Goal: Task Accomplishment & Management: Complete application form

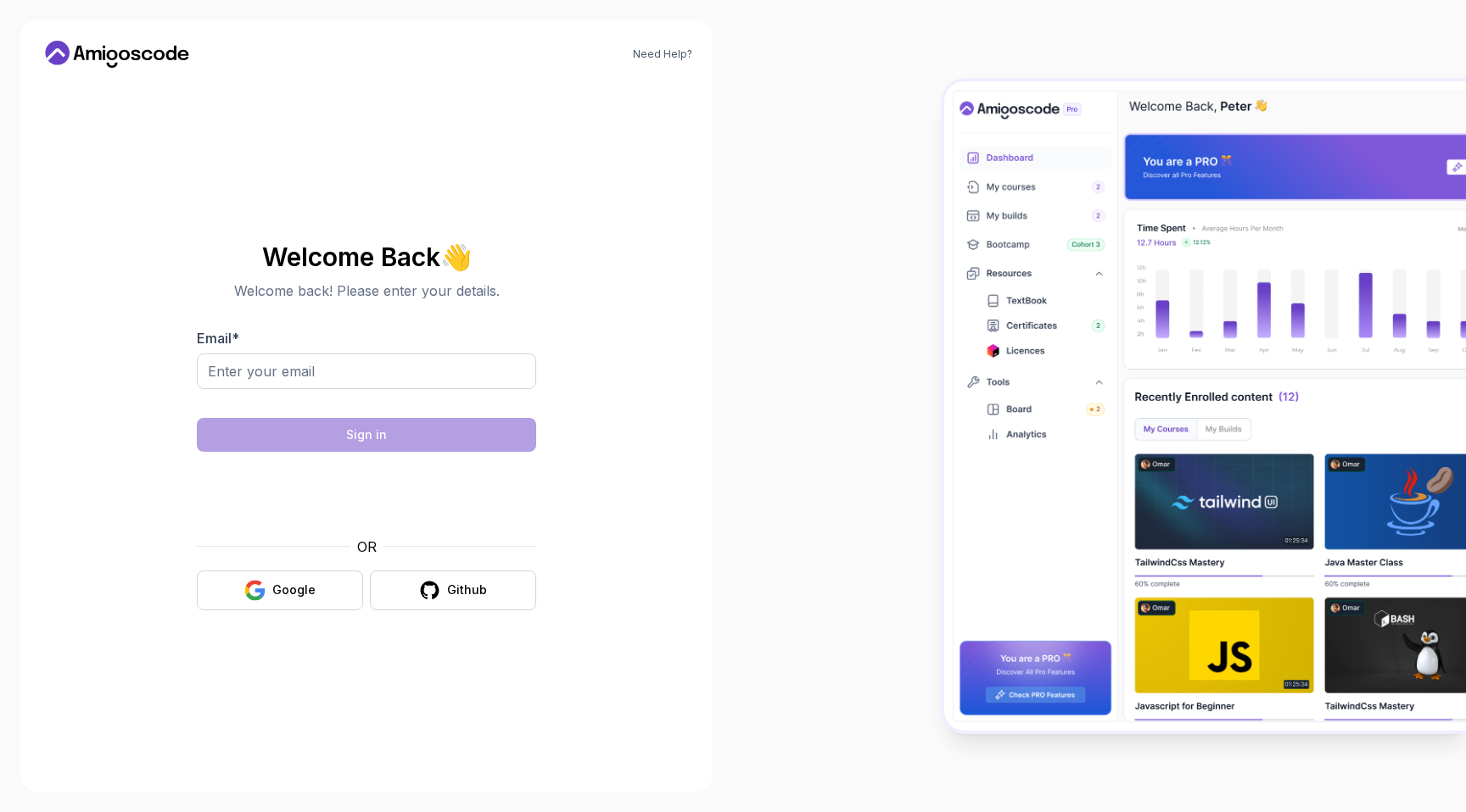
click at [393, 363] on input "Email *" at bounding box center [366, 371] width 340 height 35
type input "vali_0894@yahoo.com"
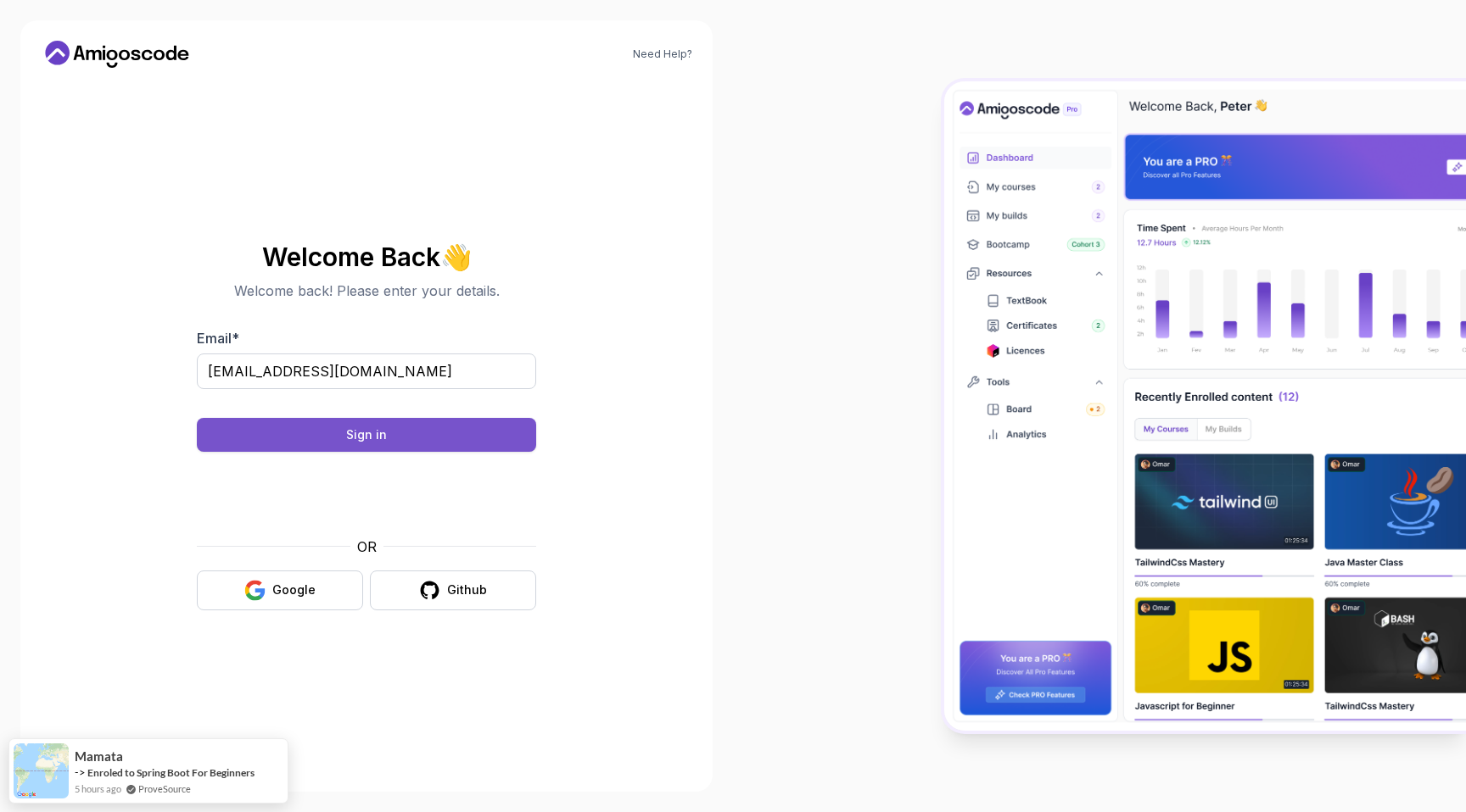
click at [326, 443] on button "Sign in" at bounding box center [366, 435] width 340 height 33
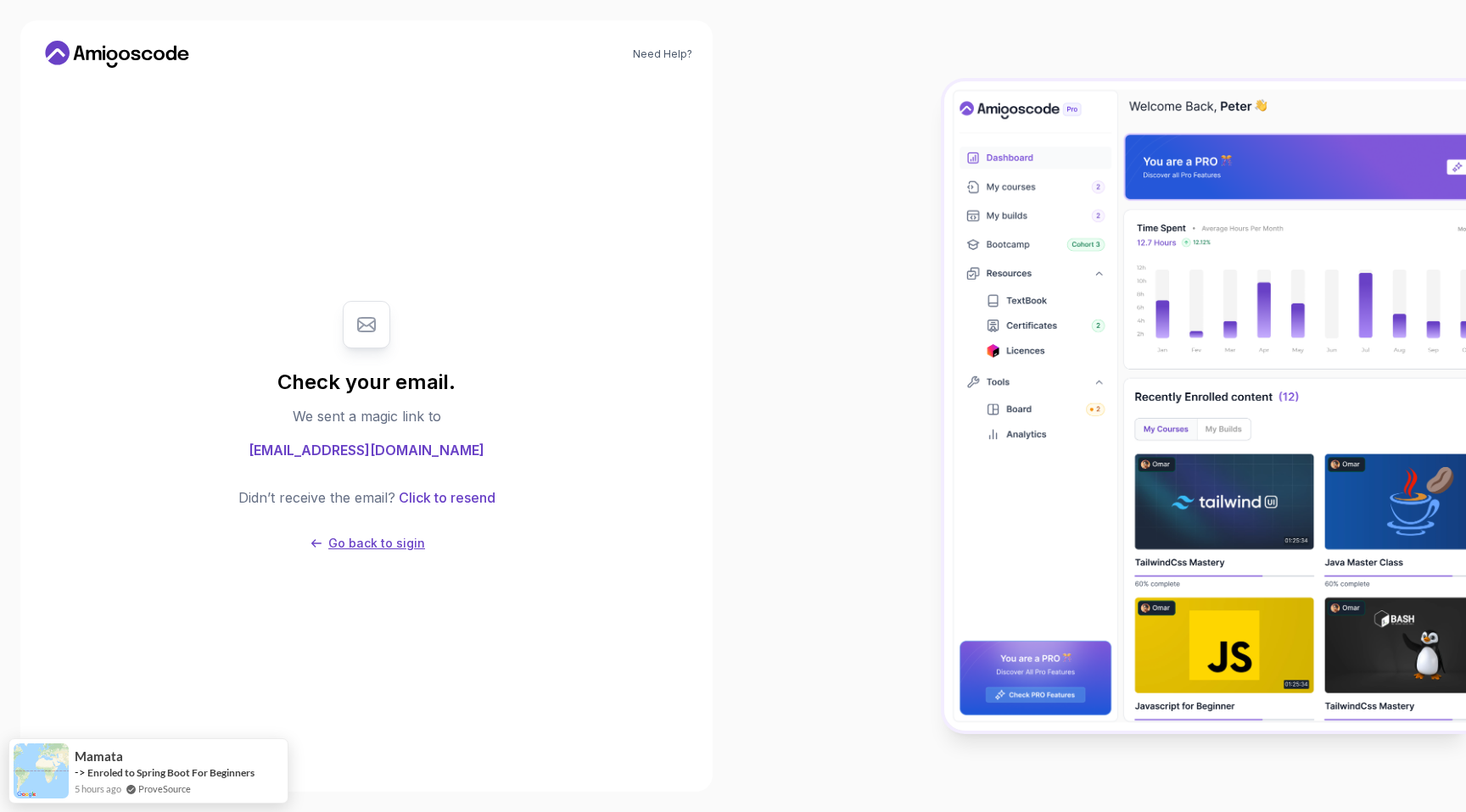
click at [406, 544] on p "Go back to sigin" at bounding box center [376, 543] width 96 height 17
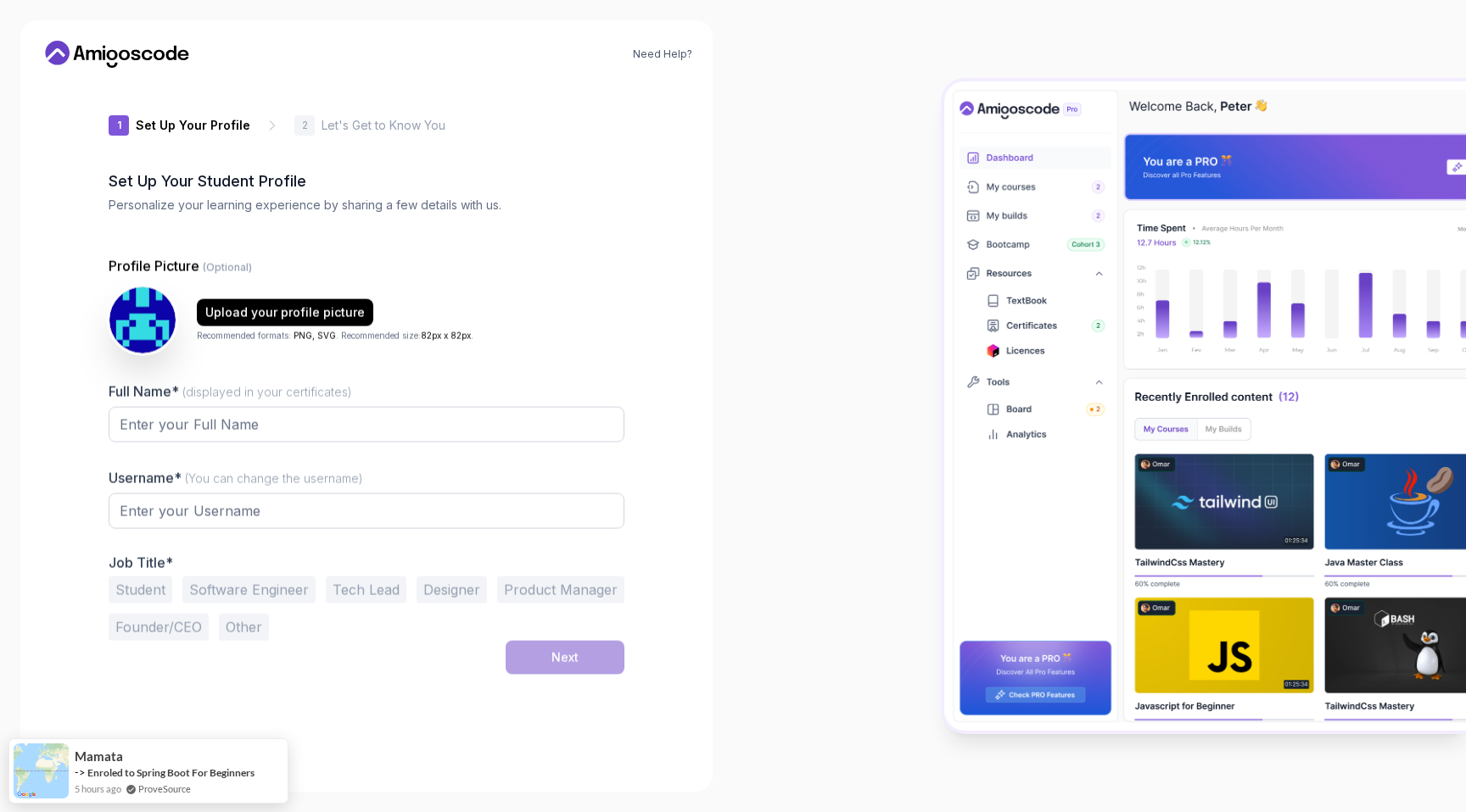
type input "keenfalcon1c337"
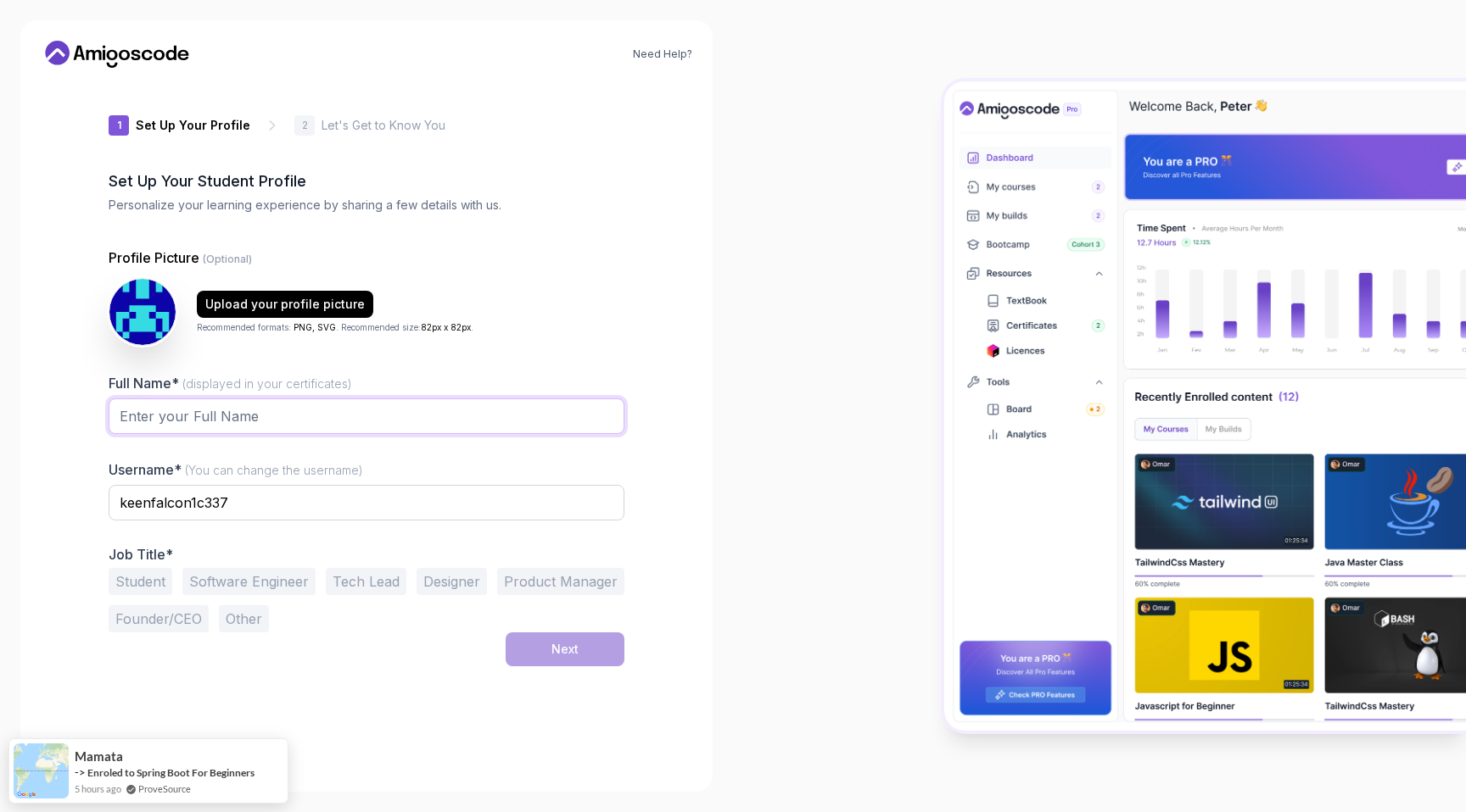
click at [377, 421] on input "Full Name* (displayed in your certificates)" at bounding box center [366, 416] width 516 height 35
click at [286, 419] on input "Full Name* (displayed in your certificates)" at bounding box center [366, 416] width 516 height 35
type input "[PERSON_NAME]"
click at [250, 507] on input "keenfalcon1c337" at bounding box center [366, 503] width 516 height 35
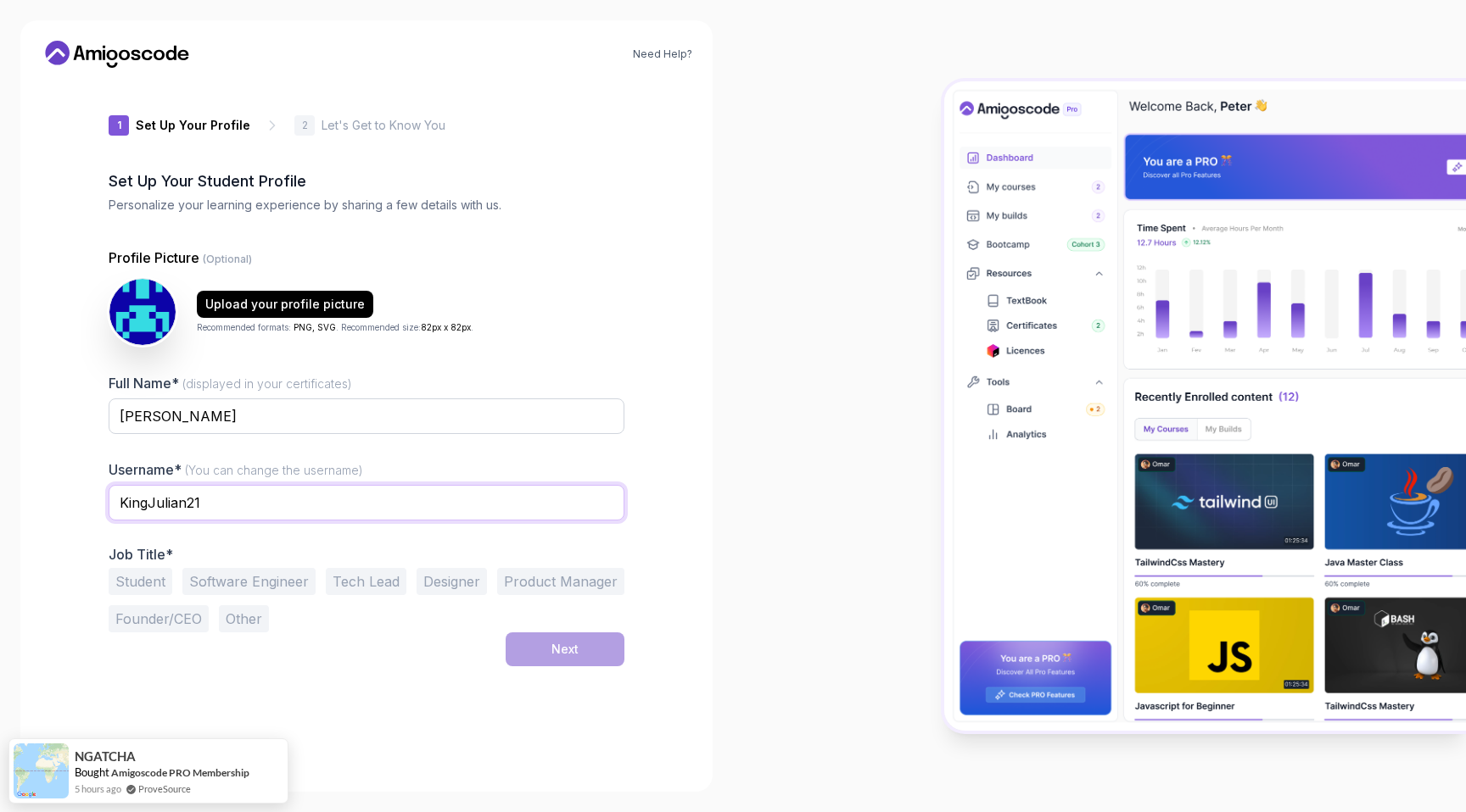
type input "KingJulian21"
click at [288, 591] on button "Software Engineer" at bounding box center [248, 582] width 133 height 28
click at [548, 642] on button "Next" at bounding box center [564, 650] width 119 height 33
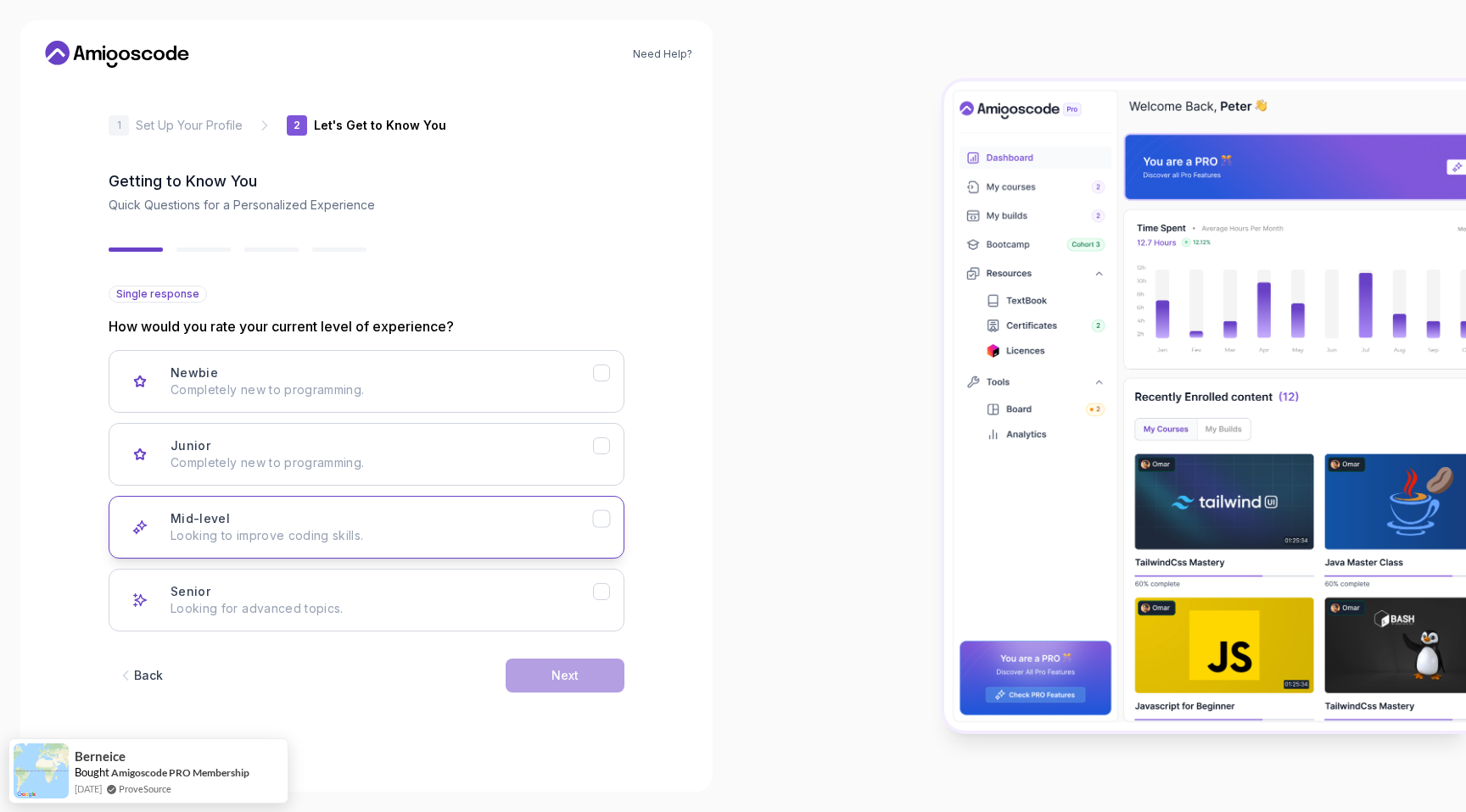
click at [607, 519] on icon "Mid-level" at bounding box center [602, 519] width 16 height 16
click at [566, 673] on div "Next" at bounding box center [565, 675] width 28 height 17
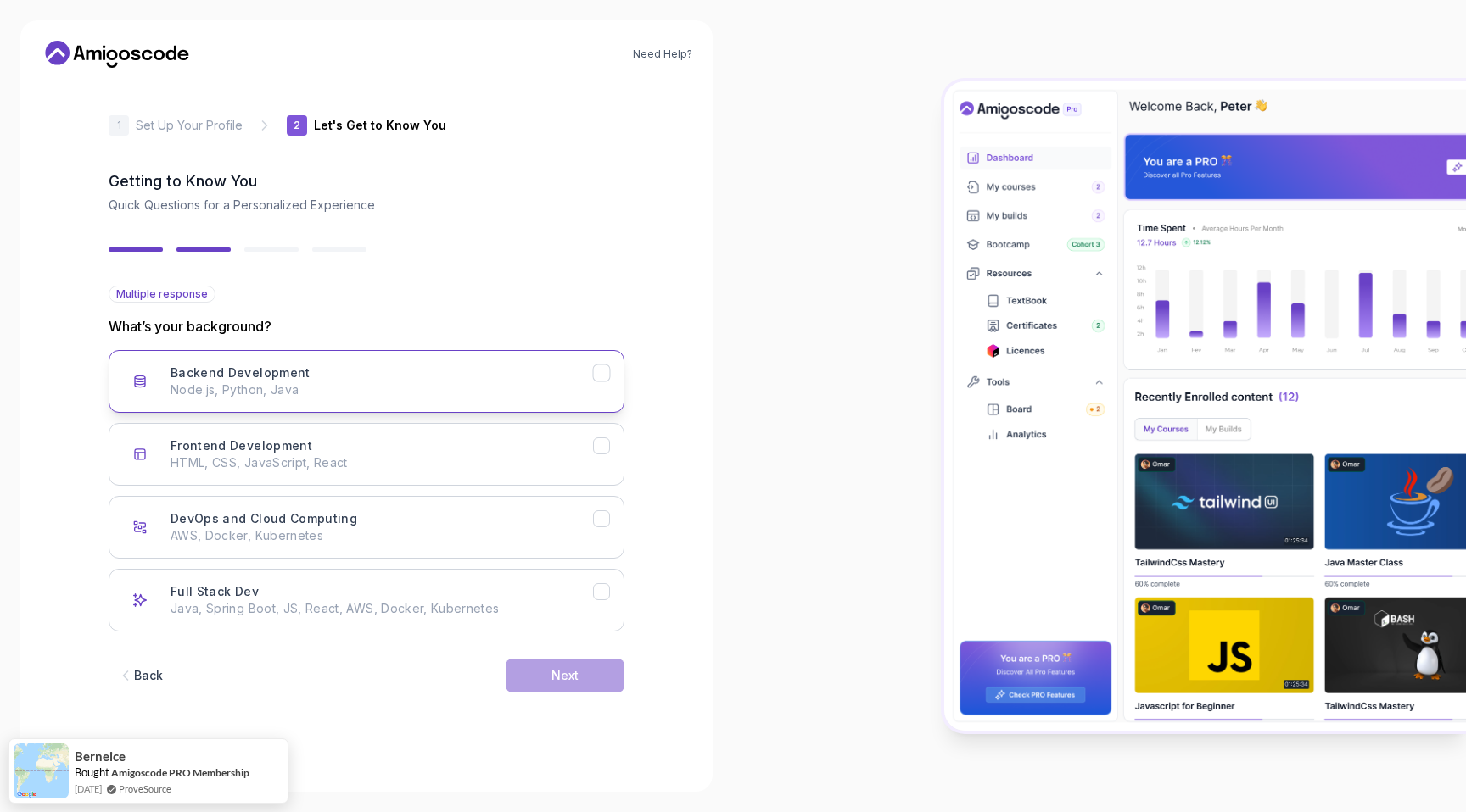
click at [603, 374] on icon "Backend Development" at bounding box center [602, 373] width 16 height 16
click at [591, 683] on button "Next" at bounding box center [564, 675] width 119 height 33
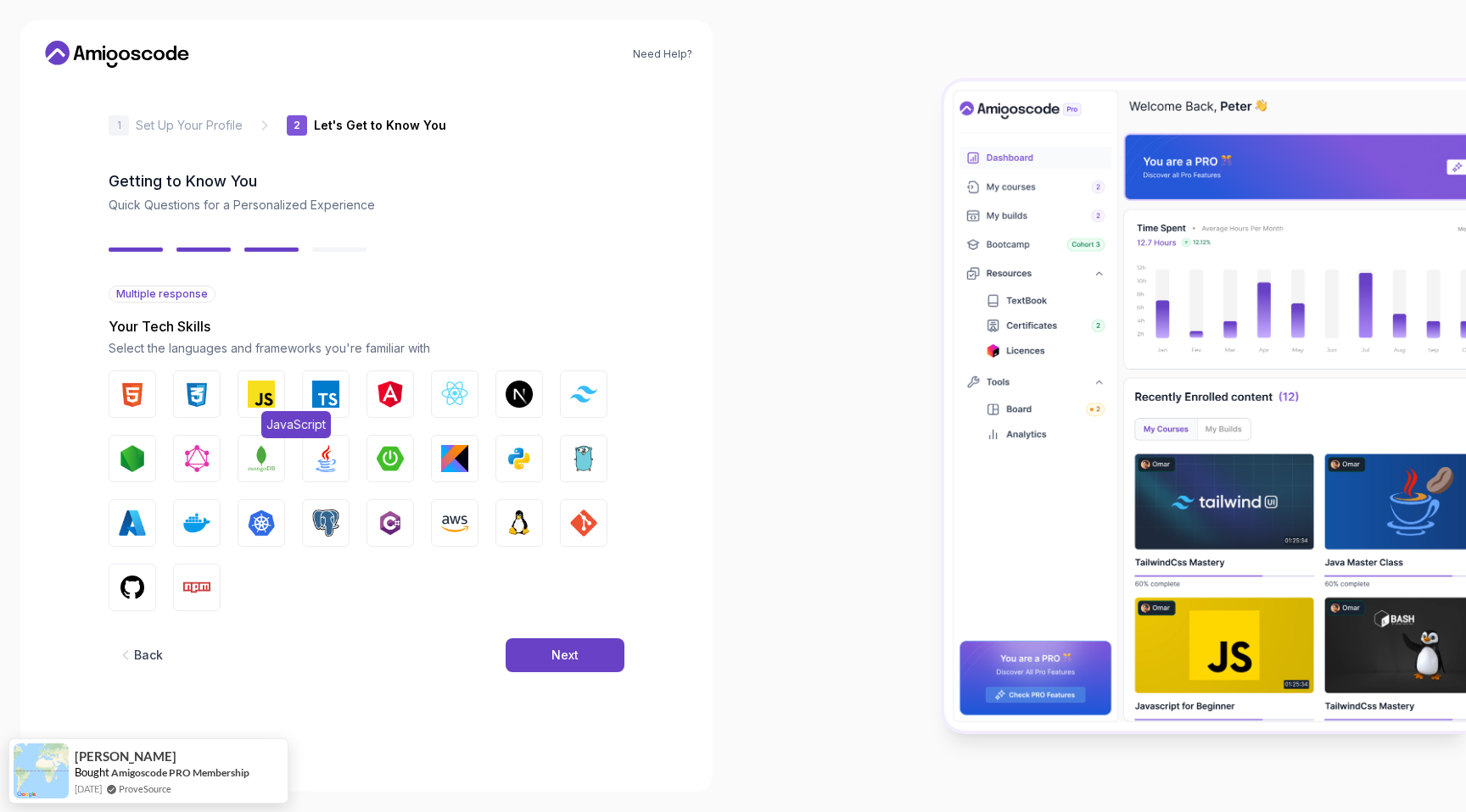
click at [272, 398] on img "button" at bounding box center [262, 395] width 28 height 28
click at [330, 398] on img "button" at bounding box center [326, 395] width 28 height 28
click at [135, 456] on img "button" at bounding box center [133, 459] width 28 height 28
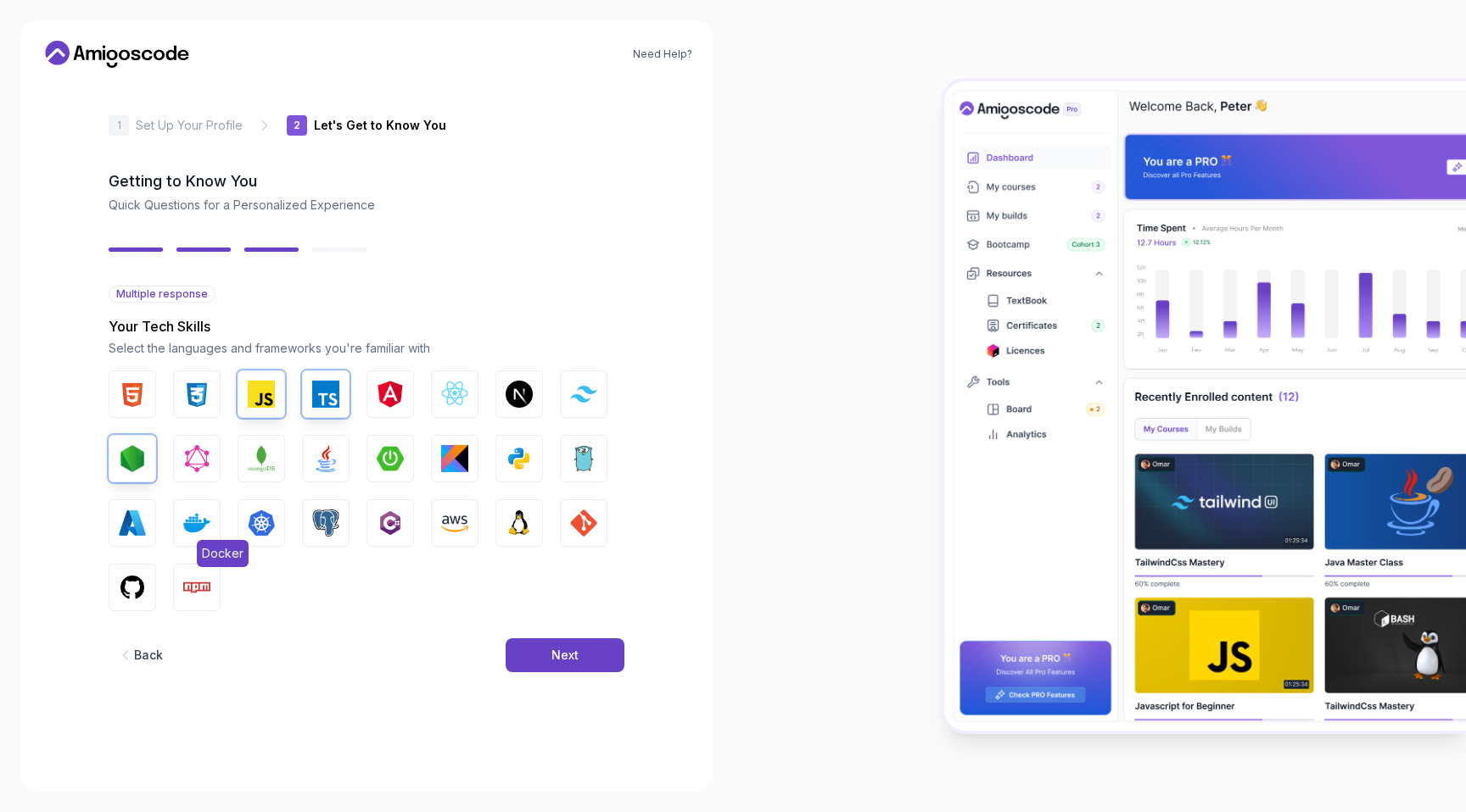
click at [197, 514] on img "button" at bounding box center [197, 524] width 28 height 28
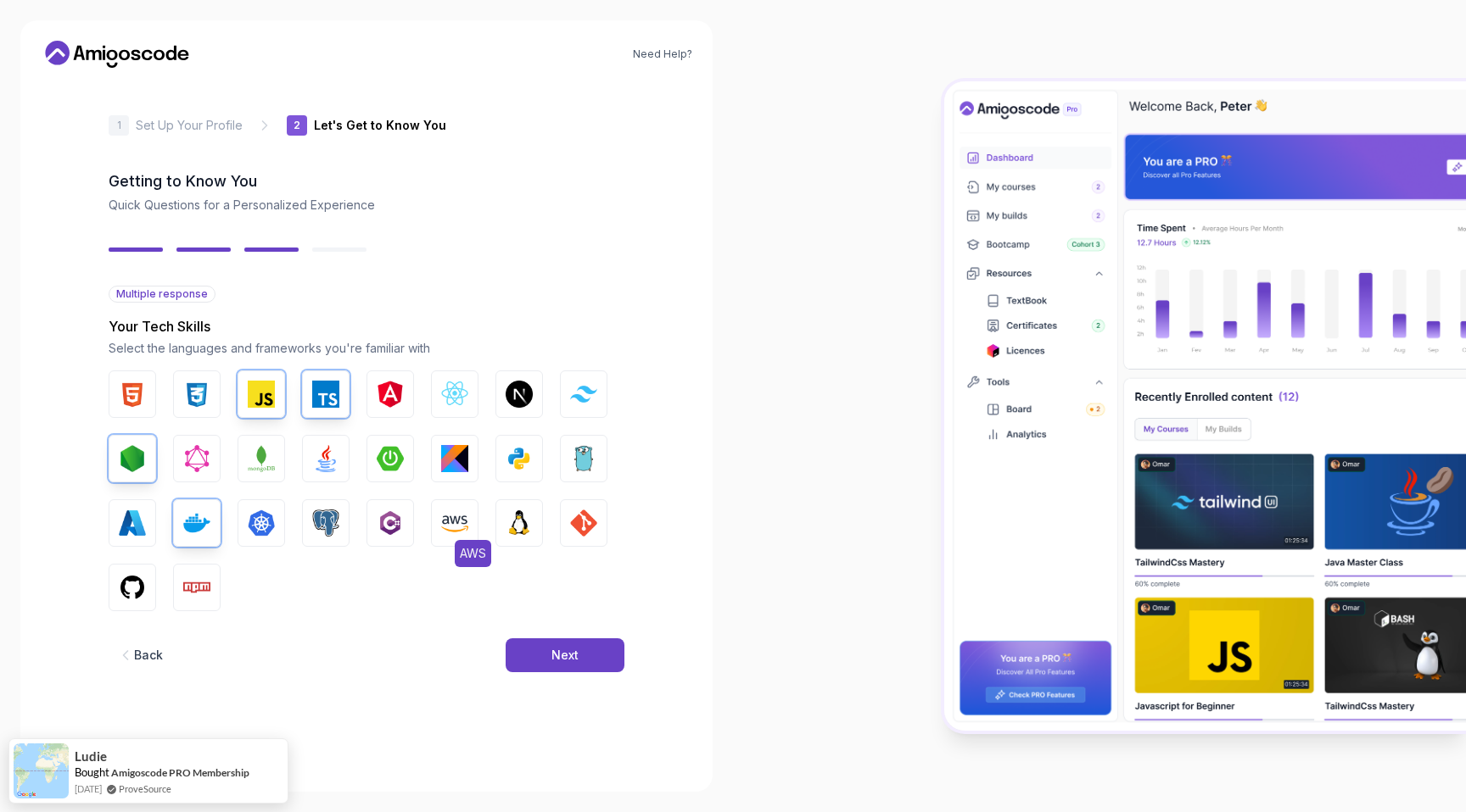
click at [444, 528] on img "button" at bounding box center [455, 524] width 28 height 28
click at [524, 517] on img "button" at bounding box center [519, 524] width 28 height 28
click at [581, 519] on img "button" at bounding box center [584, 524] width 28 height 28
click at [135, 588] on img "button" at bounding box center [133, 588] width 28 height 28
click at [194, 581] on img "button" at bounding box center [197, 588] width 28 height 28
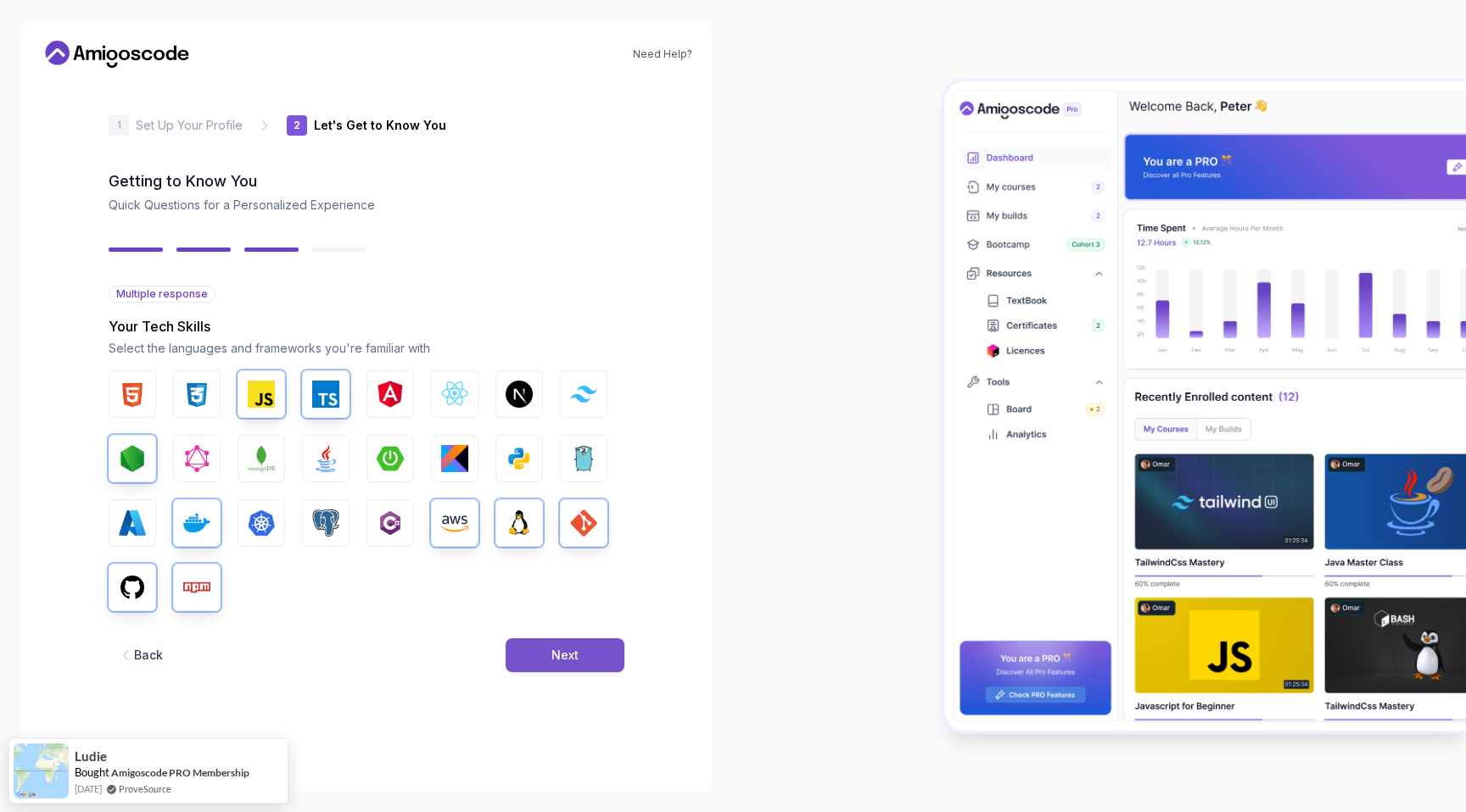
click at [584, 657] on button "Next" at bounding box center [564, 656] width 119 height 33
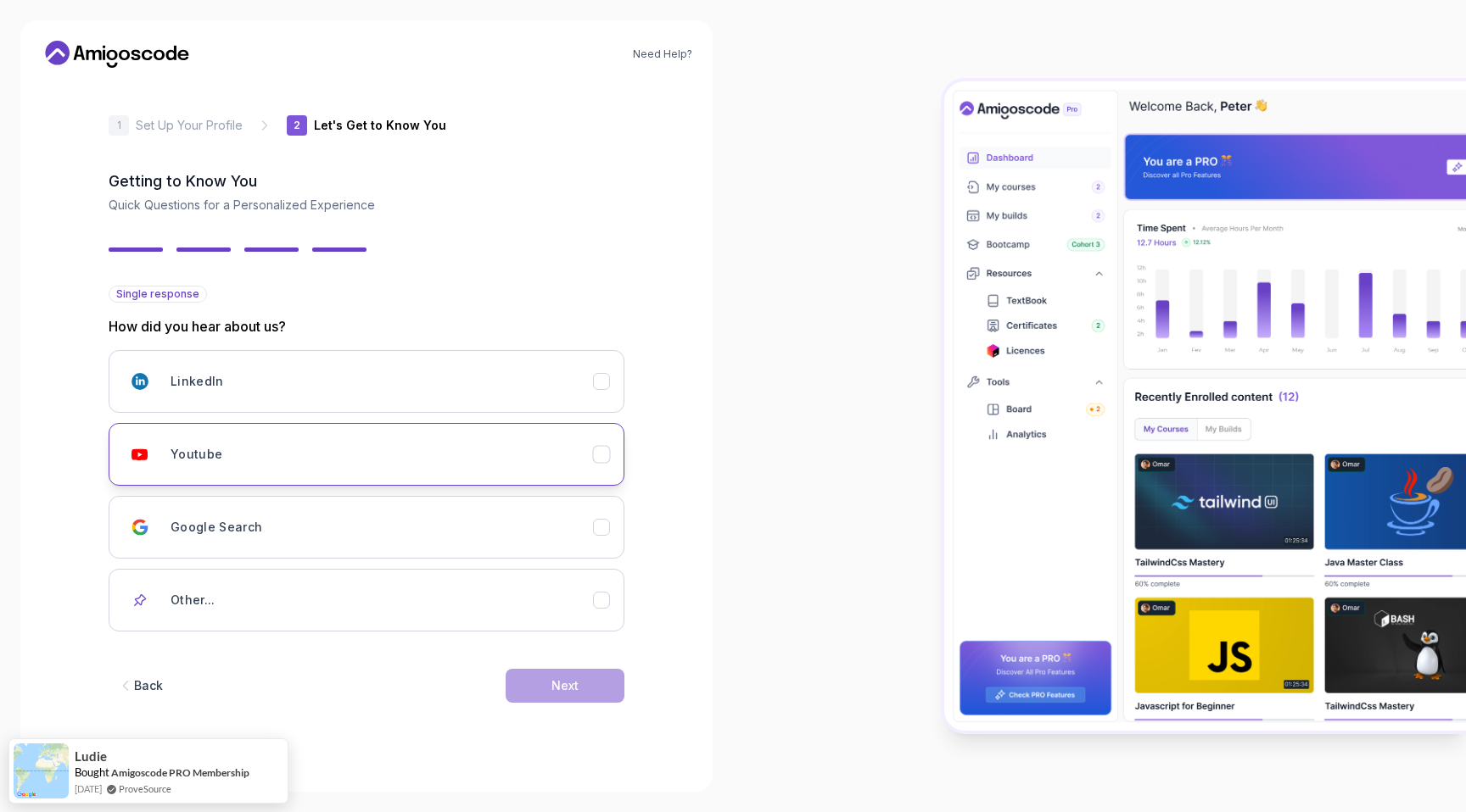
click at [608, 460] on icon "Youtube" at bounding box center [602, 455] width 16 height 16
click at [570, 694] on div "Next" at bounding box center [565, 685] width 28 height 17
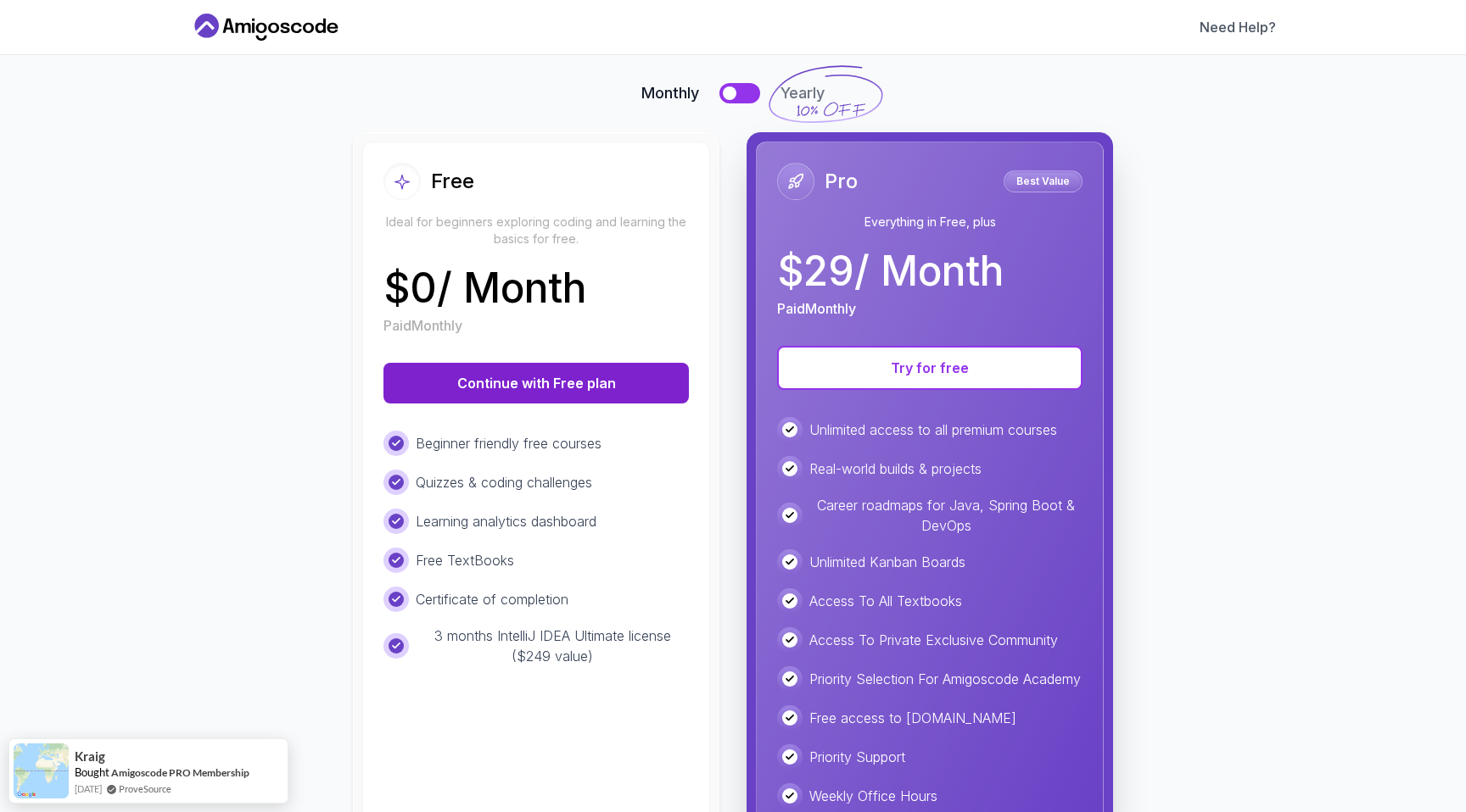
scroll to position [104, 0]
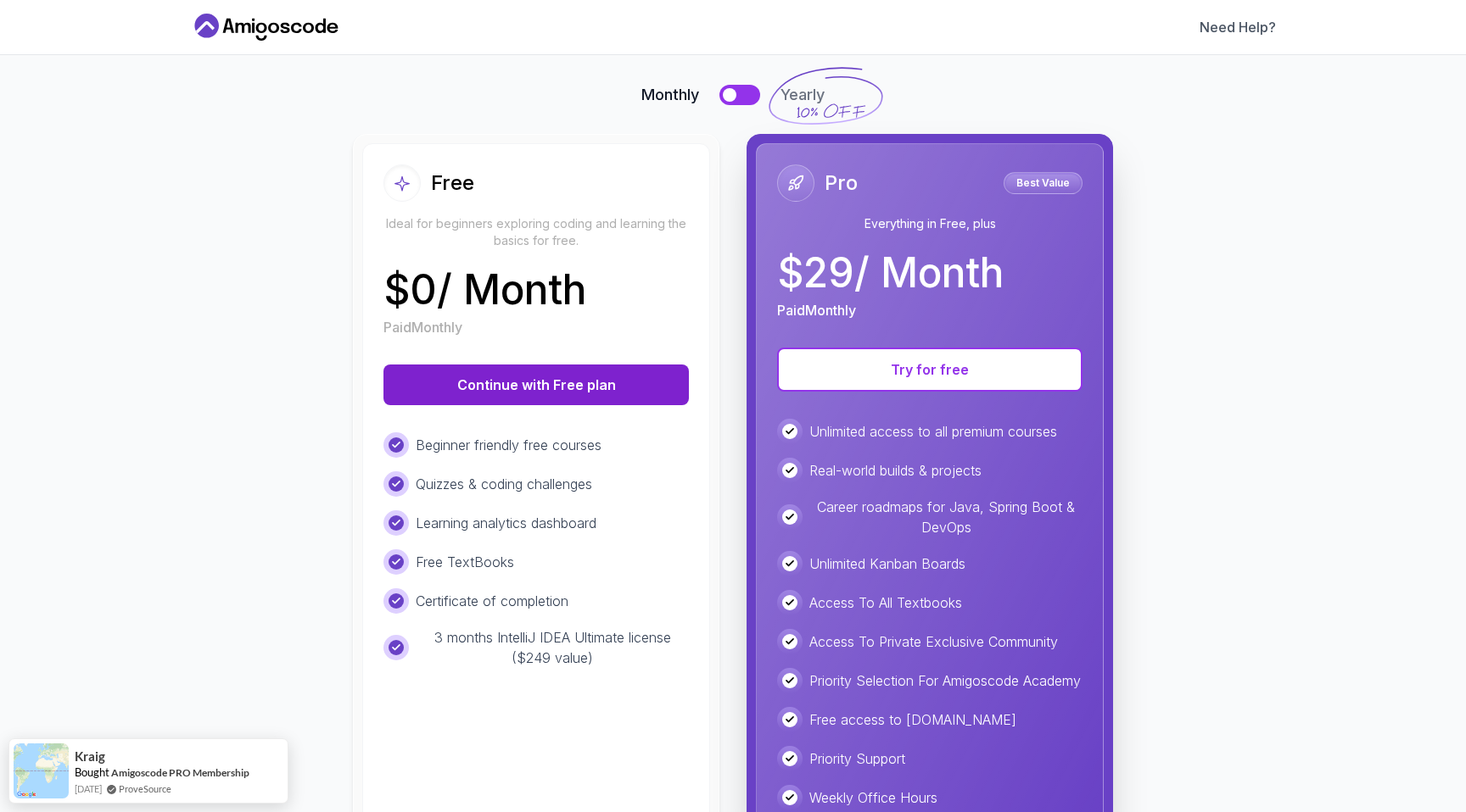
click at [541, 390] on button "Continue with Free plan" at bounding box center [536, 384] width 305 height 40
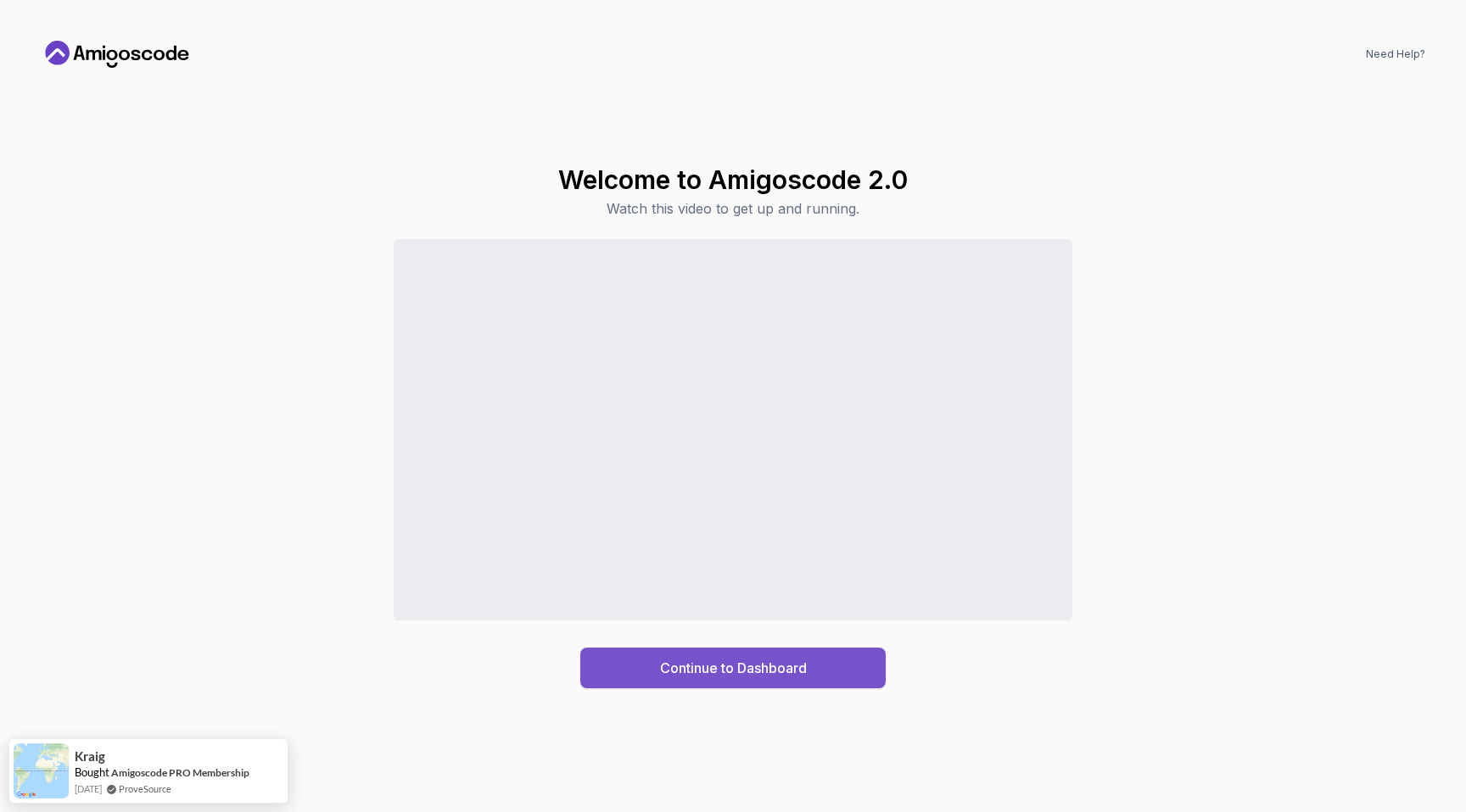
click at [751, 668] on div "Continue to Dashboard" at bounding box center [733, 667] width 147 height 21
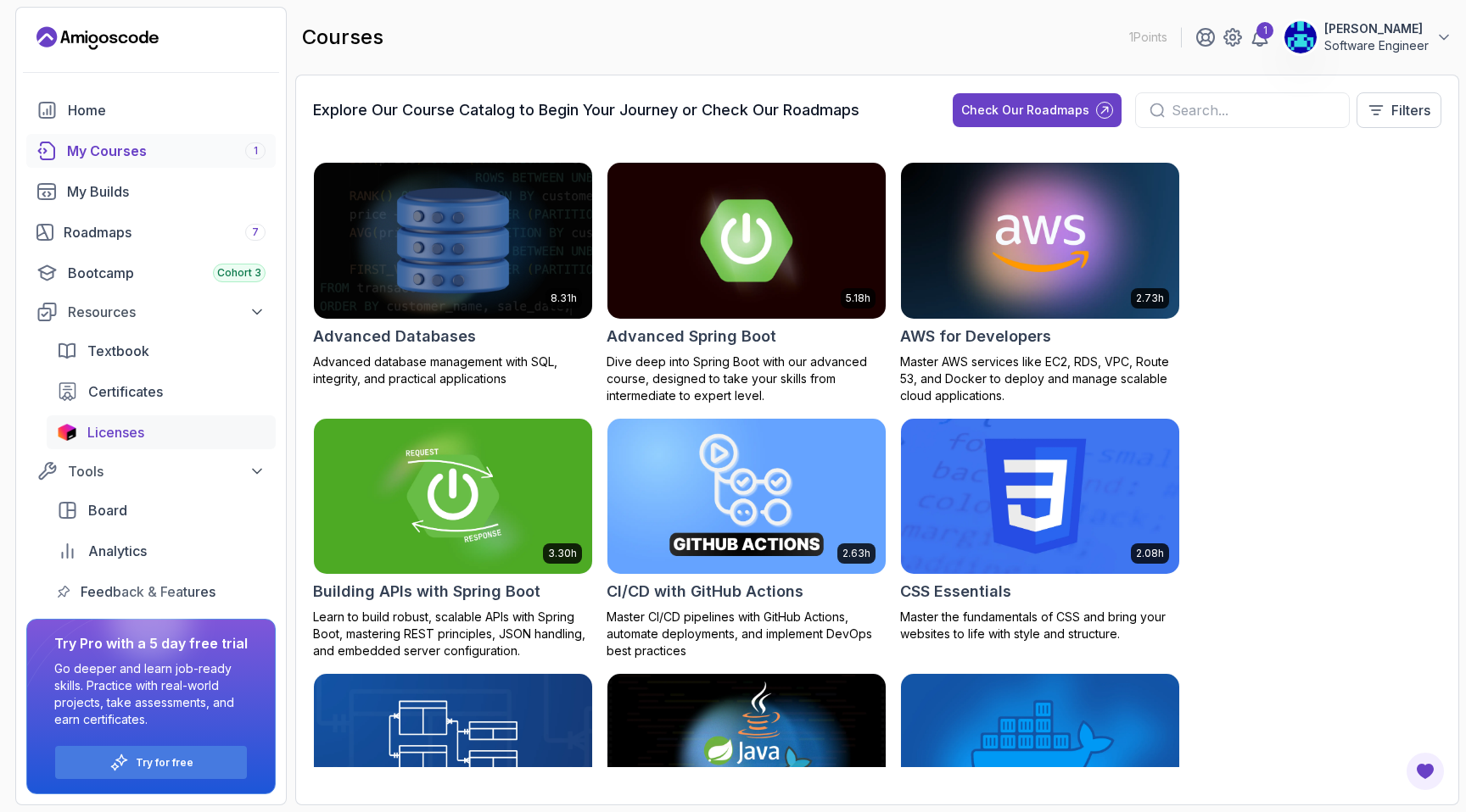
click at [171, 428] on div "Licenses" at bounding box center [176, 432] width 178 height 21
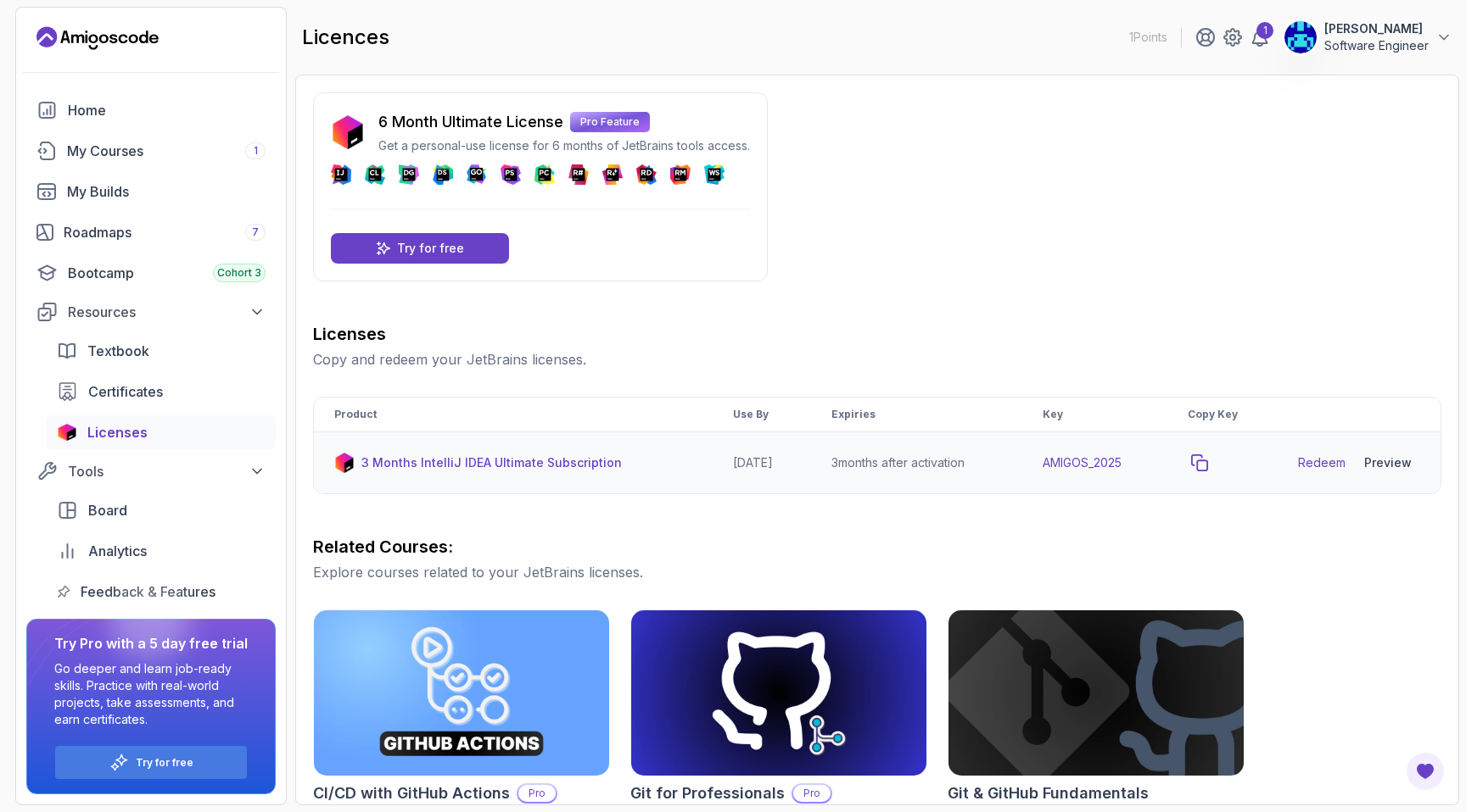
click at [1208, 466] on icon "copy-button" at bounding box center [1198, 463] width 17 height 17
click at [1320, 467] on link "Redeem" at bounding box center [1321, 463] width 47 height 17
